Goal: Use online tool/utility: Utilize a website feature to perform a specific function

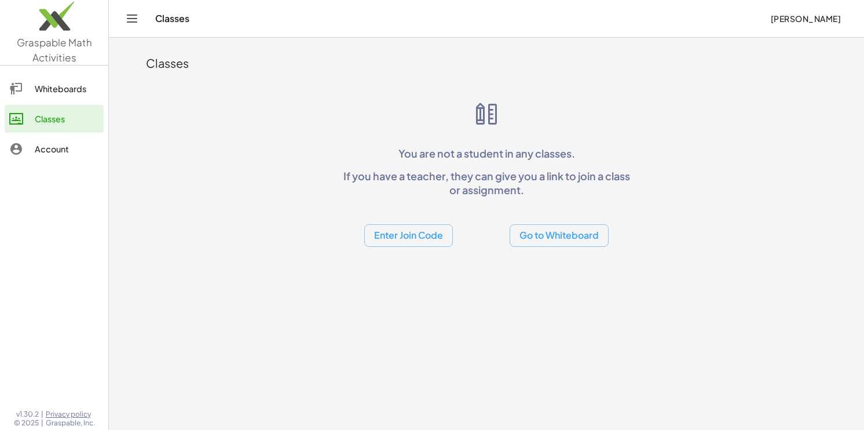
click at [74, 80] on link "Whiteboards" at bounding box center [54, 89] width 99 height 28
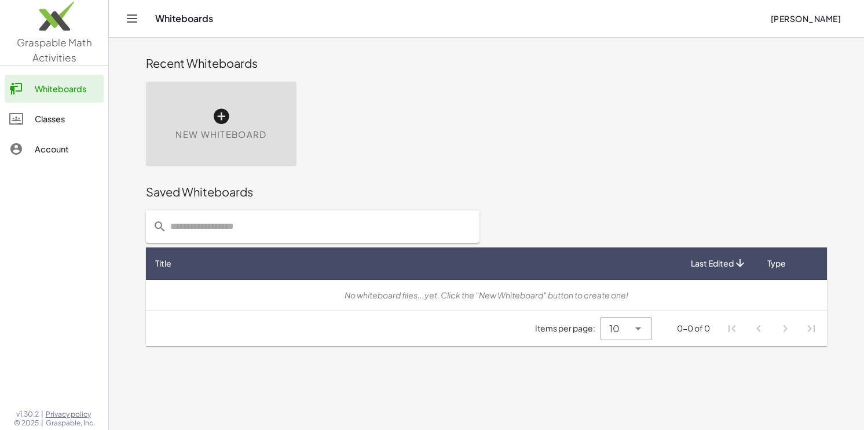
click at [227, 105] on div "New Whiteboard" at bounding box center [221, 124] width 151 height 85
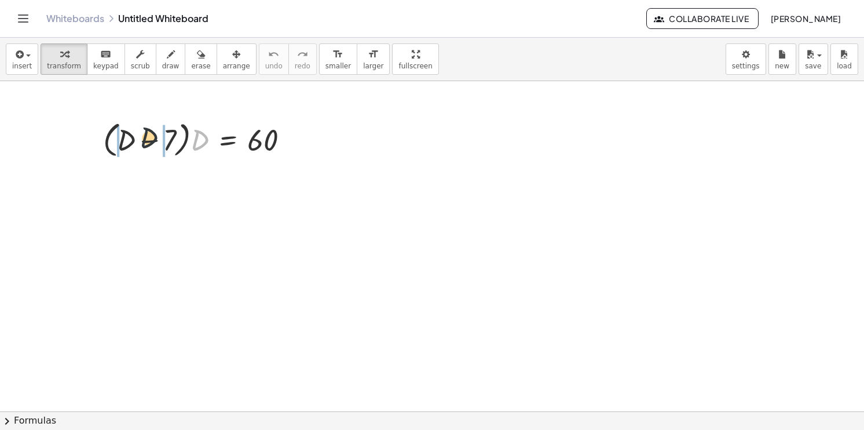
drag, startPoint x: 196, startPoint y: 147, endPoint x: 113, endPoint y: 143, distance: 82.9
click at [113, 143] on div at bounding box center [200, 139] width 206 height 44
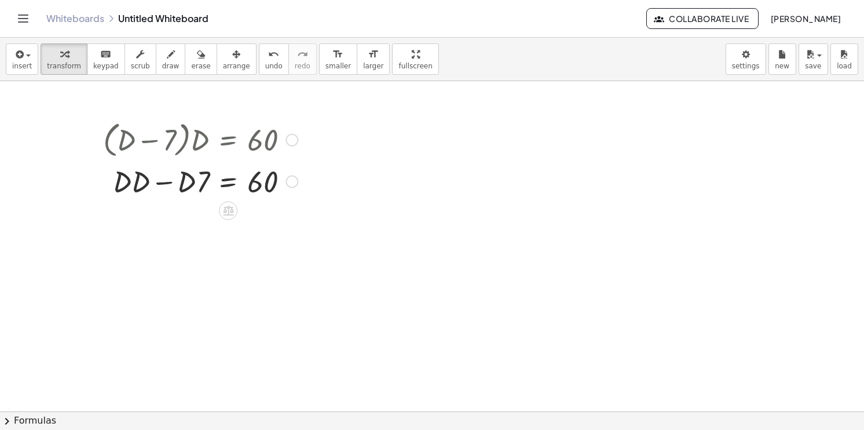
click at [144, 182] on div at bounding box center [200, 179] width 206 height 39
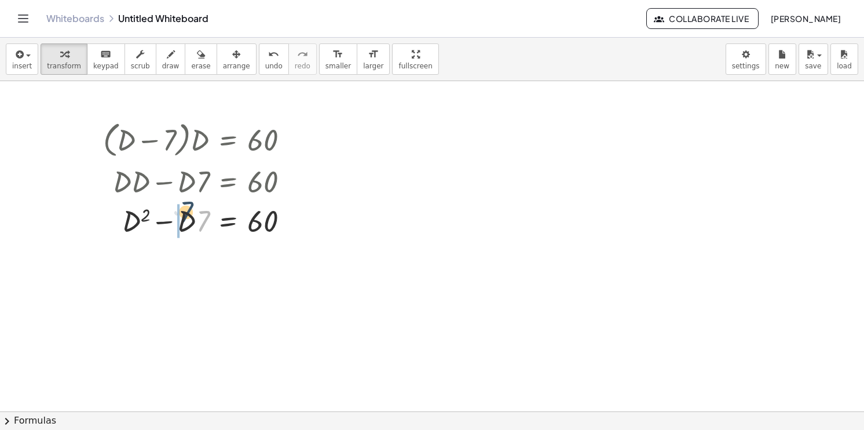
drag, startPoint x: 205, startPoint y: 226, endPoint x: 188, endPoint y: 217, distance: 19.7
click at [188, 217] on div at bounding box center [200, 219] width 206 height 39
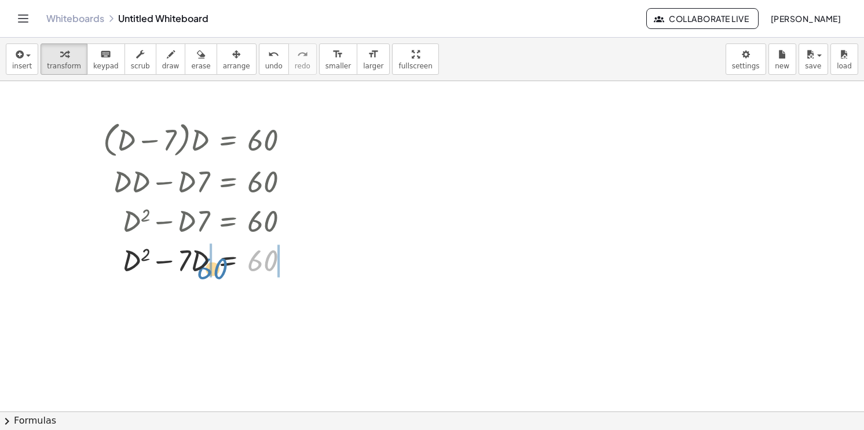
drag, startPoint x: 255, startPoint y: 219, endPoint x: 202, endPoint y: 219, distance: 53.3
click at [228, 140] on div "· ( + D − 7 ) · D = 60 + · D · D − · D · 7 = 60 + D 2 − · D · 7 = 60 60 + − 7 =…" at bounding box center [228, 140] width 0 height 0
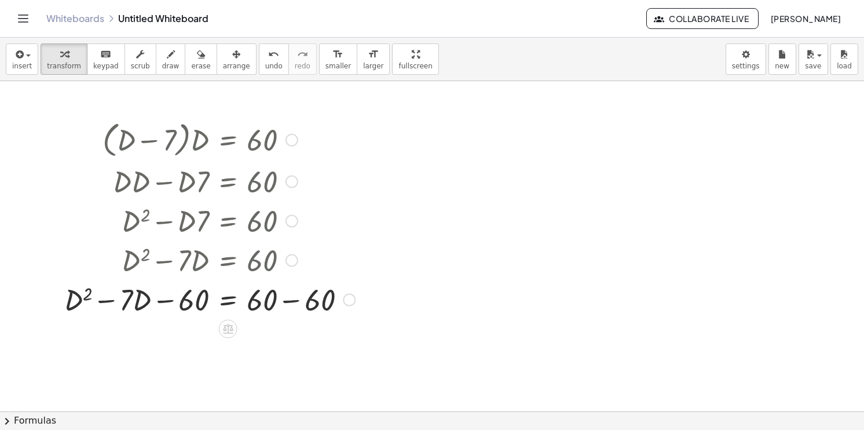
click at [273, 298] on div at bounding box center [209, 298] width 302 height 39
click at [290, 302] on div at bounding box center [209, 298] width 302 height 39
click at [290, 302] on div at bounding box center [180, 298] width 245 height 39
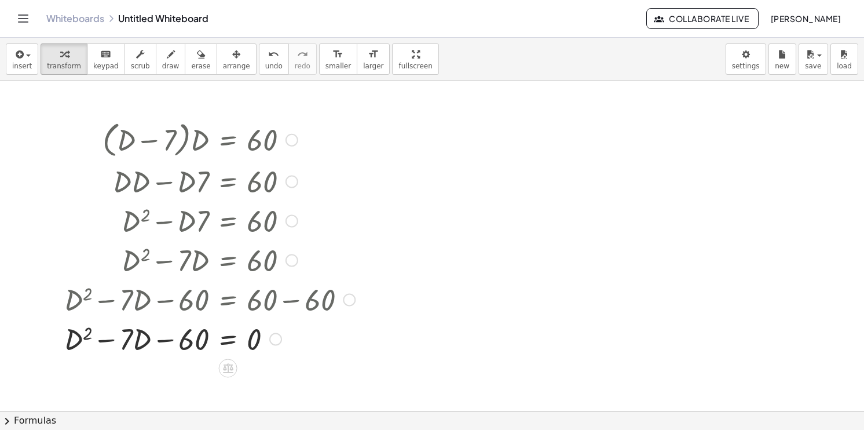
click at [107, 342] on div at bounding box center [209, 337] width 302 height 39
drag, startPoint x: 72, startPoint y: 339, endPoint x: 82, endPoint y: 341, distance: 10.0
click at [82, 341] on div at bounding box center [209, 337] width 302 height 39
click at [161, 343] on div at bounding box center [209, 337] width 302 height 39
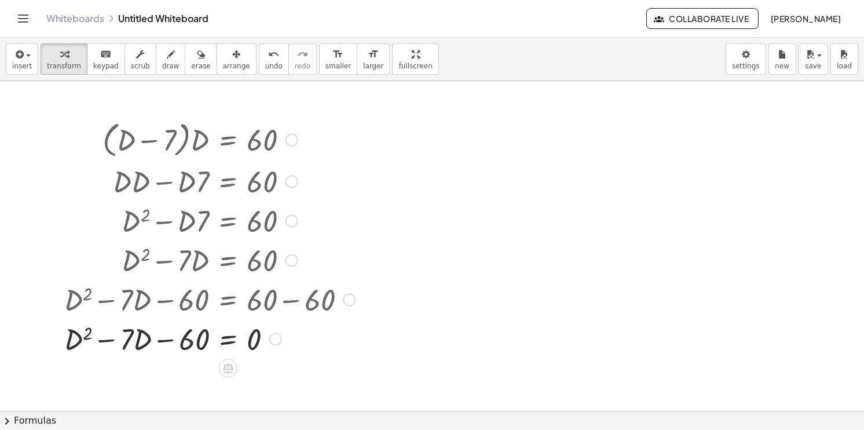
click at [161, 343] on div at bounding box center [209, 337] width 302 height 39
click at [227, 346] on div at bounding box center [209, 337] width 302 height 39
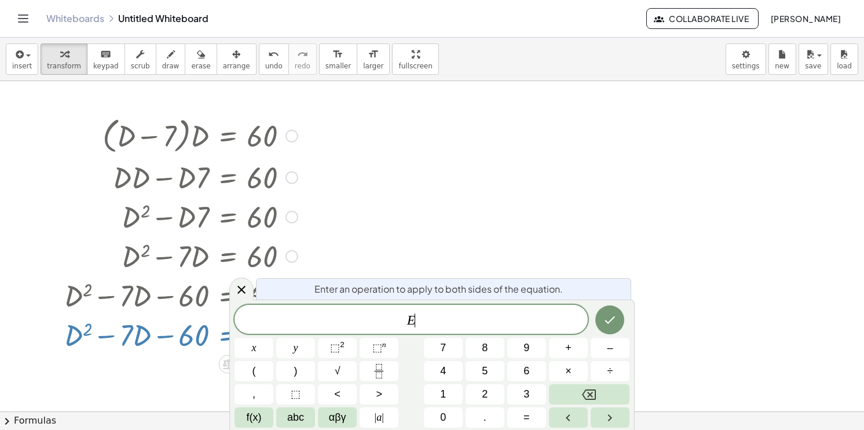
click at [227, 346] on div at bounding box center [209, 333] width 302 height 39
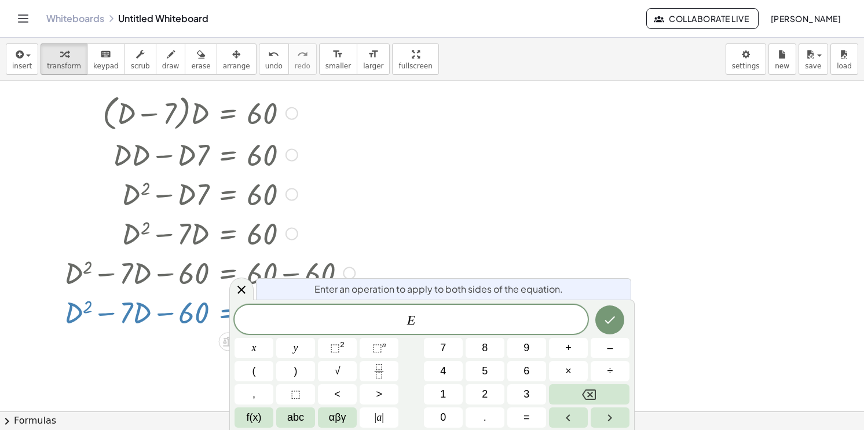
scroll to position [27, 0]
click at [604, 322] on icon "Done" at bounding box center [610, 320] width 14 height 14
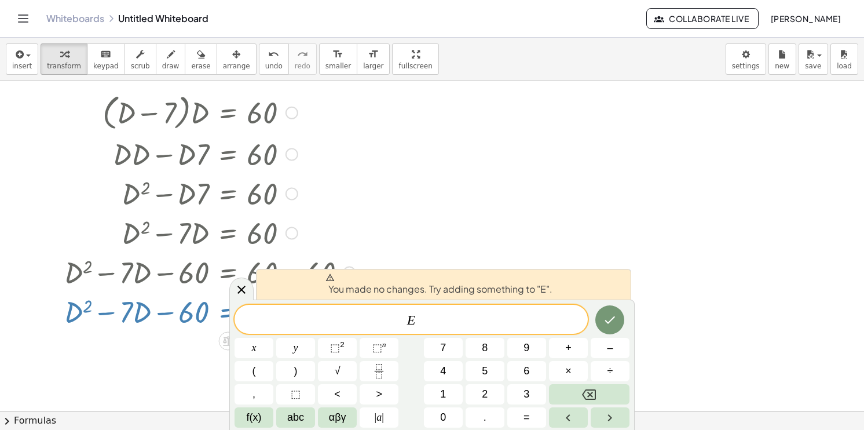
click at [255, 283] on div at bounding box center [209, 270] width 302 height 39
click at [243, 292] on icon at bounding box center [241, 289] width 8 height 8
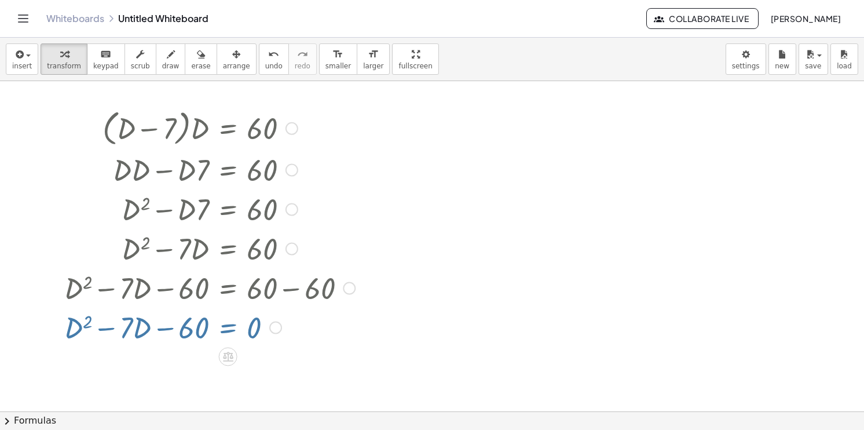
scroll to position [2, 0]
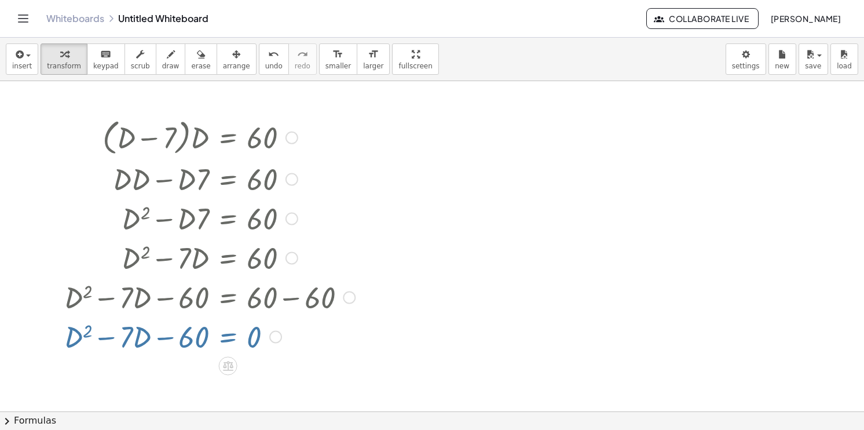
click at [192, 319] on div at bounding box center [209, 335] width 302 height 39
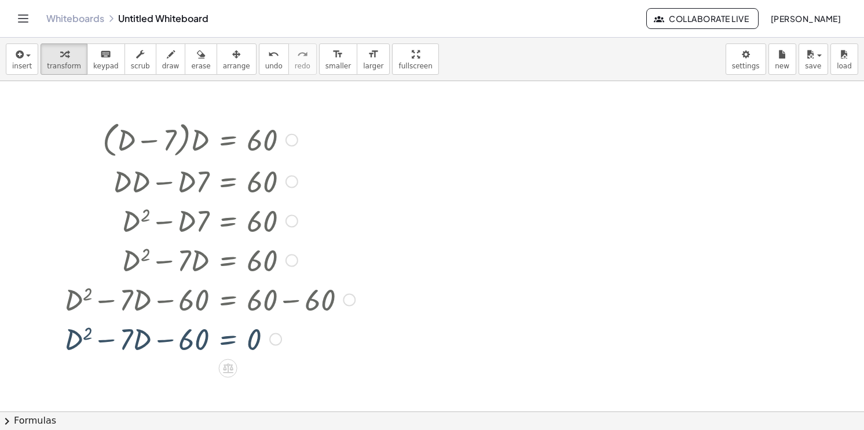
click at [177, 335] on div at bounding box center [209, 337] width 302 height 39
drag, startPoint x: 192, startPoint y: 342, endPoint x: 112, endPoint y: 341, distance: 80.5
click at [112, 341] on div at bounding box center [209, 337] width 302 height 39
click at [102, 342] on div at bounding box center [209, 337] width 302 height 39
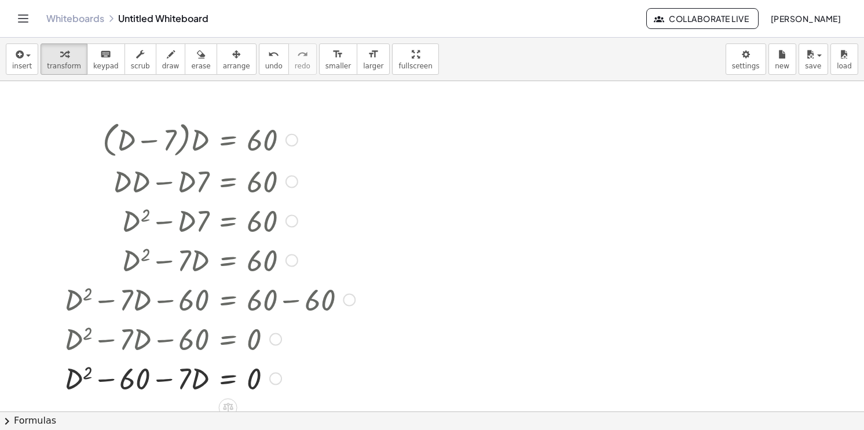
click at [108, 376] on div at bounding box center [209, 376] width 302 height 39
click at [107, 380] on div at bounding box center [209, 376] width 302 height 39
click at [156, 379] on div at bounding box center [209, 376] width 302 height 39
drag, startPoint x: 68, startPoint y: 376, endPoint x: 174, endPoint y: 378, distance: 106.0
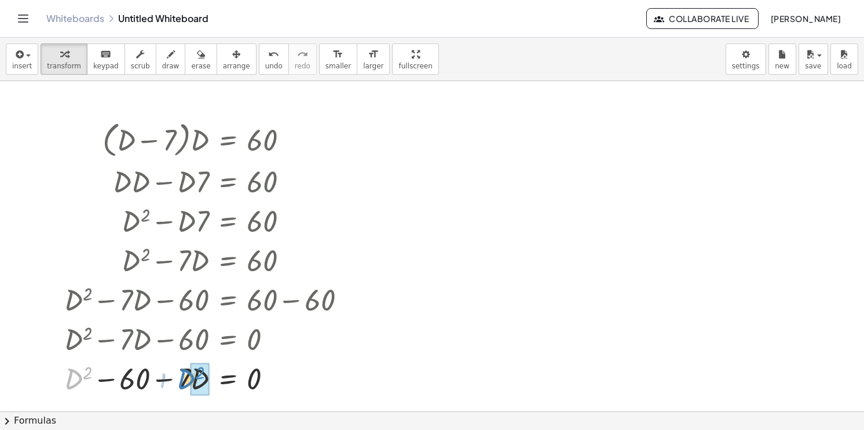
click at [174, 378] on div at bounding box center [209, 376] width 302 height 39
drag, startPoint x: 190, startPoint y: 383, endPoint x: 137, endPoint y: 378, distance: 53.5
click at [137, 378] on div at bounding box center [196, 376] width 329 height 39
drag, startPoint x: 202, startPoint y: 372, endPoint x: 105, endPoint y: 379, distance: 97.0
click at [105, 379] on div at bounding box center [196, 376] width 329 height 39
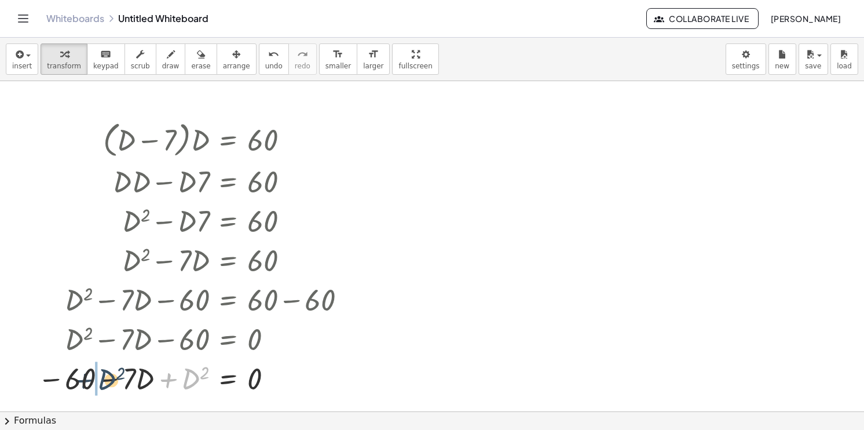
drag, startPoint x: 151, startPoint y: 380, endPoint x: 101, endPoint y: 380, distance: 50.4
click at [101, 380] on div at bounding box center [196, 376] width 329 height 39
drag, startPoint x: 112, startPoint y: 383, endPoint x: 37, endPoint y: 383, distance: 75.3
click at [37, 383] on div "· ( + D − 7 ) · D = 60 + · D · D − · D · 7 = 60 + D 2 − · D · 7 = 60 + D 2 − · …" at bounding box center [192, 257] width 344 height 286
click at [75, 379] on div at bounding box center [209, 376] width 302 height 39
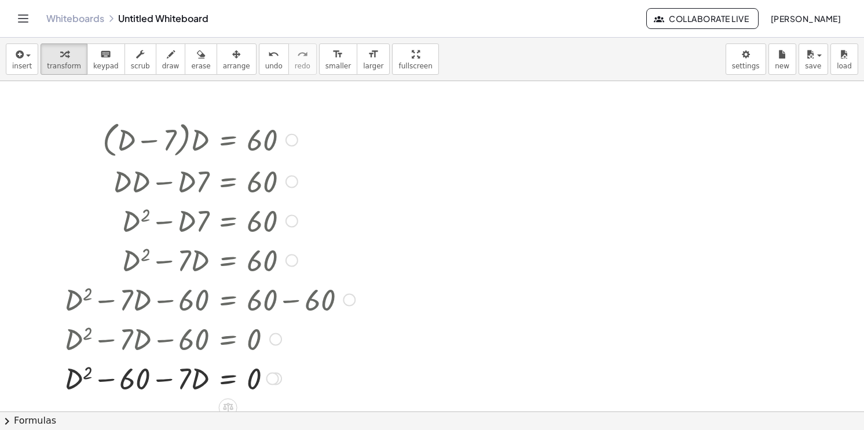
click at [75, 379] on div at bounding box center [209, 376] width 302 height 39
click at [138, 381] on div at bounding box center [209, 376] width 302 height 39
click at [141, 381] on div at bounding box center [209, 376] width 302 height 39
click at [181, 382] on div at bounding box center [209, 376] width 302 height 39
click at [191, 381] on div at bounding box center [209, 376] width 302 height 39
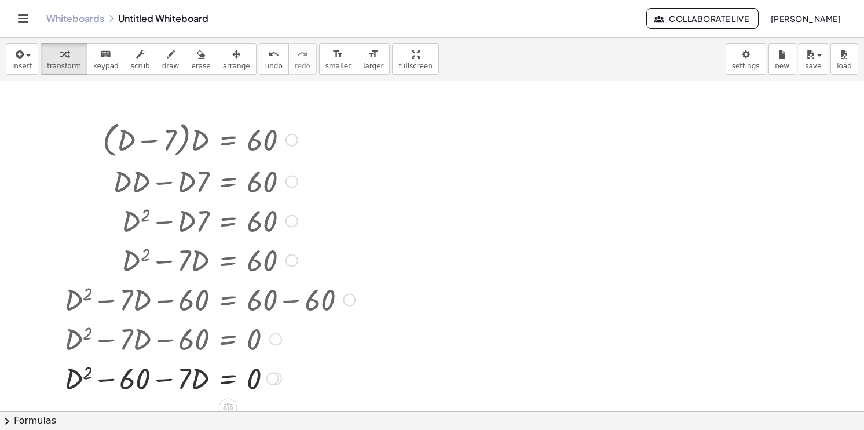
drag, startPoint x: 194, startPoint y: 381, endPoint x: 214, endPoint y: 381, distance: 19.7
click at [199, 381] on div at bounding box center [209, 376] width 302 height 39
